Goal: Task Accomplishment & Management: Manage account settings

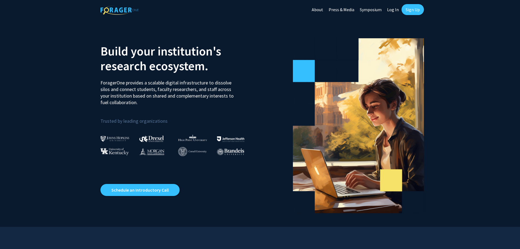
click at [417, 7] on link "Sign Up" at bounding box center [412, 9] width 22 height 11
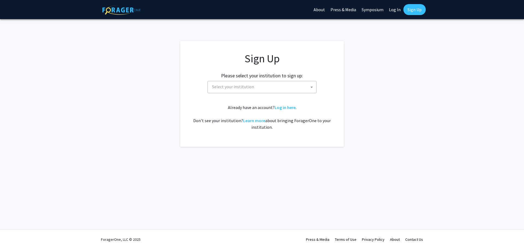
click at [270, 96] on div "Sign Up Please select your institution to sign up: [GEOGRAPHIC_DATA] [GEOGRAPHI…" at bounding box center [262, 91] width 142 height 78
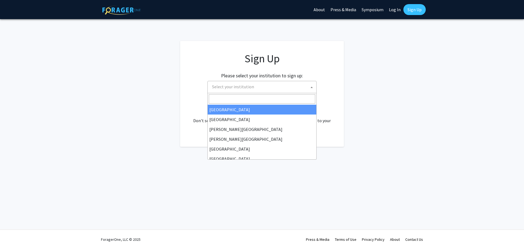
click at [270, 90] on span "Select your institution" at bounding box center [263, 86] width 106 height 11
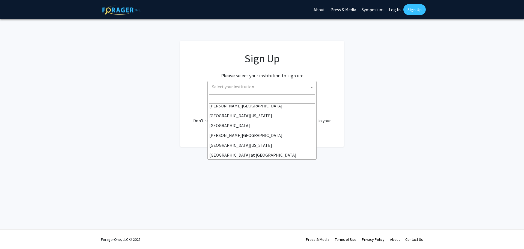
scroll to position [191, 0]
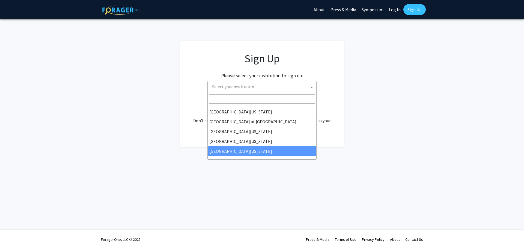
select select "33"
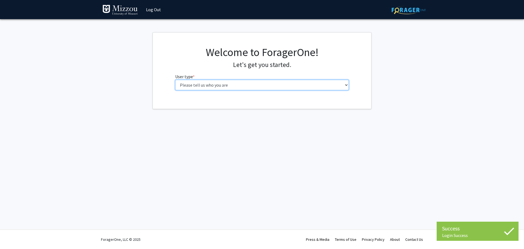
click at [297, 88] on select "Please tell us who you are Undergraduate Student Master's Student Doctoral Cand…" at bounding box center [262, 85] width 174 height 10
select select "1: undergrad"
click at [175, 80] on select "Please tell us who you are Undergraduate Student Master's Student Doctoral Cand…" at bounding box center [262, 85] width 174 height 10
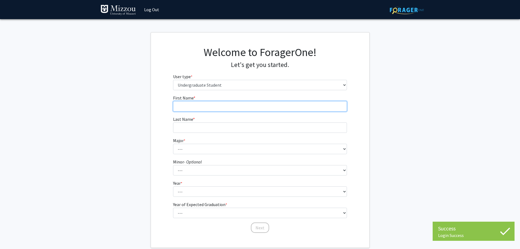
click at [273, 109] on input "First Name * required" at bounding box center [260, 106] width 174 height 10
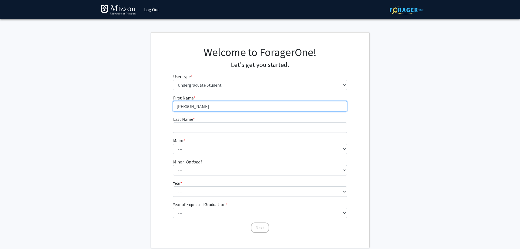
type input "Braden"
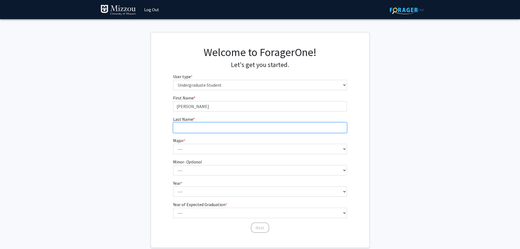
click at [268, 124] on input "Last Name * required" at bounding box center [260, 127] width 174 height 10
type input "Hickey"
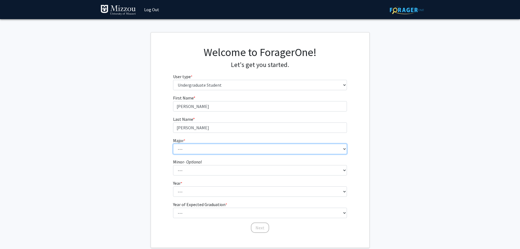
click at [264, 151] on select "--- Agribusiness Management Agricultural Education Agricultural Education: Comm…" at bounding box center [260, 149] width 174 height 10
select select "69: 2561"
click at [173, 144] on select "--- Agribusiness Management Agricultural Education Agricultural Education: Comm…" at bounding box center [260, 149] width 174 height 10
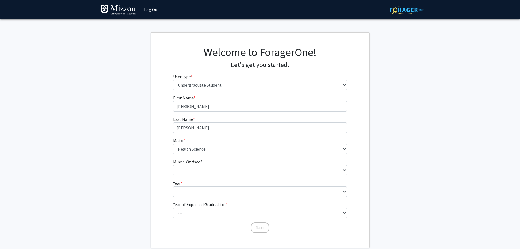
click at [231, 162] on fg-select "Minor - Optional --- Accountancy Aerospace Engineering Aerospace Studies Agribu…" at bounding box center [260, 166] width 174 height 17
click at [207, 192] on select "--- First-year Sophomore Junior Senior Postbaccalaureate Certificate" at bounding box center [260, 191] width 174 height 10
select select "3: junior"
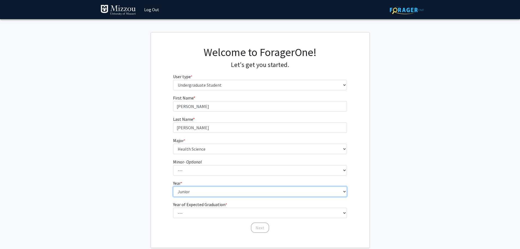
click at [173, 186] on select "--- First-year Sophomore Junior Senior Postbaccalaureate Certificate" at bounding box center [260, 191] width 174 height 10
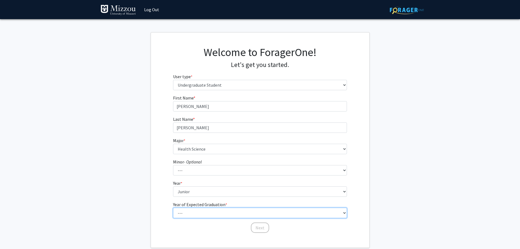
click at [201, 213] on select "--- 2025 2026 2027 2028 2029 2030 2031 2032 2033 2034" at bounding box center [260, 212] width 174 height 10
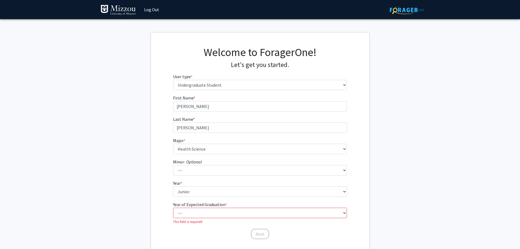
click at [153, 187] on div "First Name * required Braden Last Name * required Hickey Major * required --- A…" at bounding box center [260, 166] width 218 height 145
click at [191, 216] on select "--- 2025 2026 2027 2028 2029 2030 2031 2032 2033 2034" at bounding box center [260, 212] width 174 height 10
select select "2: 2026"
click at [173, 207] on select "--- 2025 2026 2027 2028 2029 2030 2031 2032 2033 2034" at bounding box center [260, 212] width 174 height 10
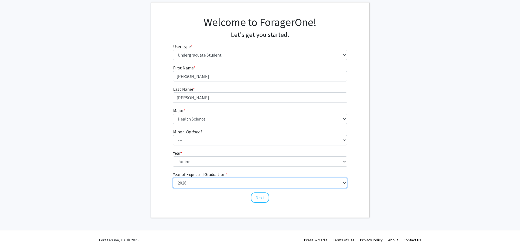
scroll to position [31, 0]
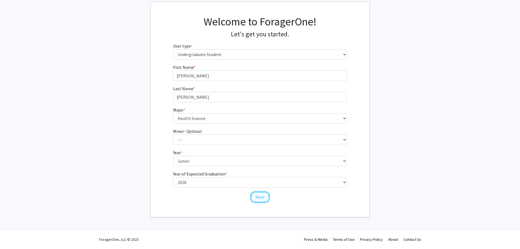
click at [264, 199] on button "Next" at bounding box center [260, 197] width 18 height 10
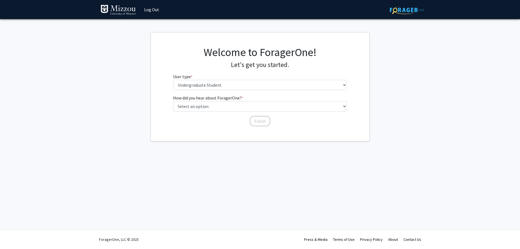
scroll to position [0, 0]
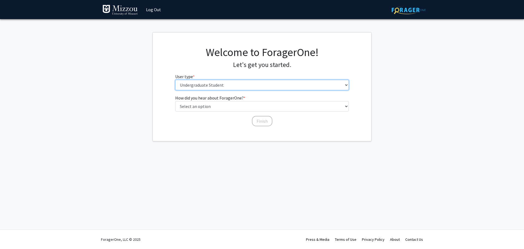
click at [232, 84] on select "Please tell us who you are Undergraduate Student Master's Student Doctoral Cand…" at bounding box center [262, 85] width 174 height 10
click at [175, 80] on select "Please tell us who you are Undergraduate Student Master's Student Doctoral Cand…" at bounding box center [262, 85] width 174 height 10
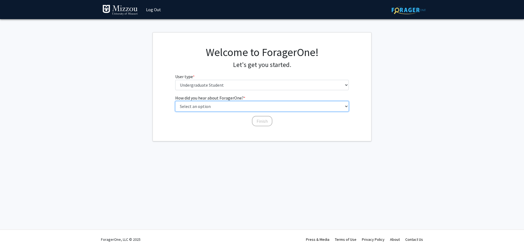
click at [219, 107] on select "Select an option Peer/student recommendation Faculty/staff recommendation Unive…" at bounding box center [262, 106] width 174 height 10
select select "4: university_email"
click at [175, 101] on select "Select an option Peer/student recommendation Faculty/staff recommendation Unive…" at bounding box center [262, 106] width 174 height 10
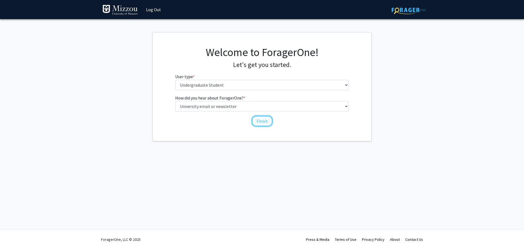
click at [262, 119] on button "Finish" at bounding box center [262, 121] width 20 height 10
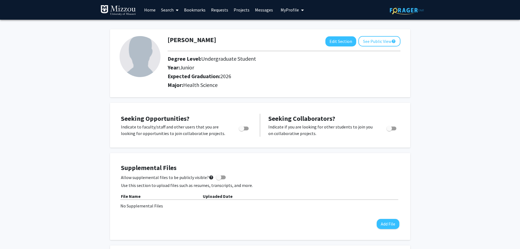
click at [244, 127] on span "Toggle" at bounding box center [244, 128] width 10 height 4
click at [241, 130] on input "Are you actively seeking opportunities?" at bounding box center [241, 130] width 0 height 0
checkbox input "true"
click at [374, 38] on button "See Public View help" at bounding box center [379, 41] width 42 height 10
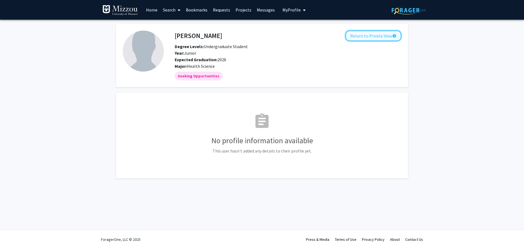
click at [381, 33] on button "Return to Private View help" at bounding box center [373, 36] width 56 height 10
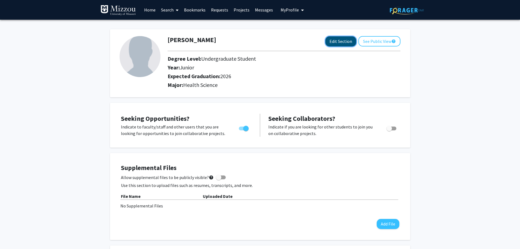
click at [341, 40] on button "Edit Section" at bounding box center [340, 41] width 31 height 10
select select "junior"
select select "2026"
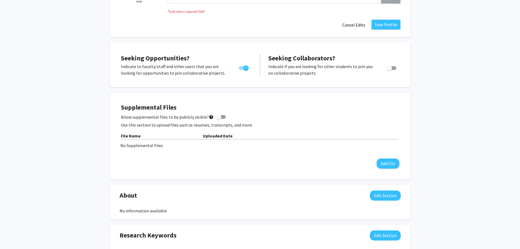
scroll to position [98, 0]
